Goal: Task Accomplishment & Management: Manage account settings

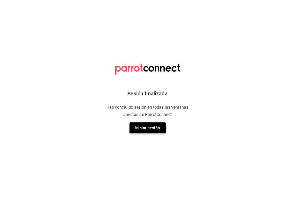
click at [148, 128] on button "Iniciar sesión" at bounding box center [148, 127] width 36 height 11
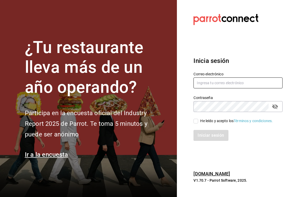
type input "[EMAIL_ADDRESS][DOMAIN_NAME]"
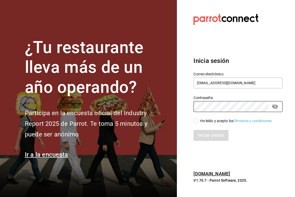
click at [196, 124] on div "Iniciar sesión" at bounding box center [234, 131] width 95 height 17
click at [196, 118] on div "He leído y acepto los Términos y condiciones." at bounding box center [238, 121] width 89 height 6
click at [196, 120] on input "He leído y acepto los Términos y condiciones." at bounding box center [196, 120] width 5 height 5
checkbox input "true"
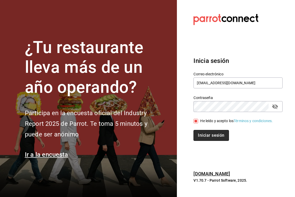
click at [210, 131] on button "Iniciar sesión" at bounding box center [211, 135] width 35 height 11
